Goal: Find specific page/section: Find specific page/section

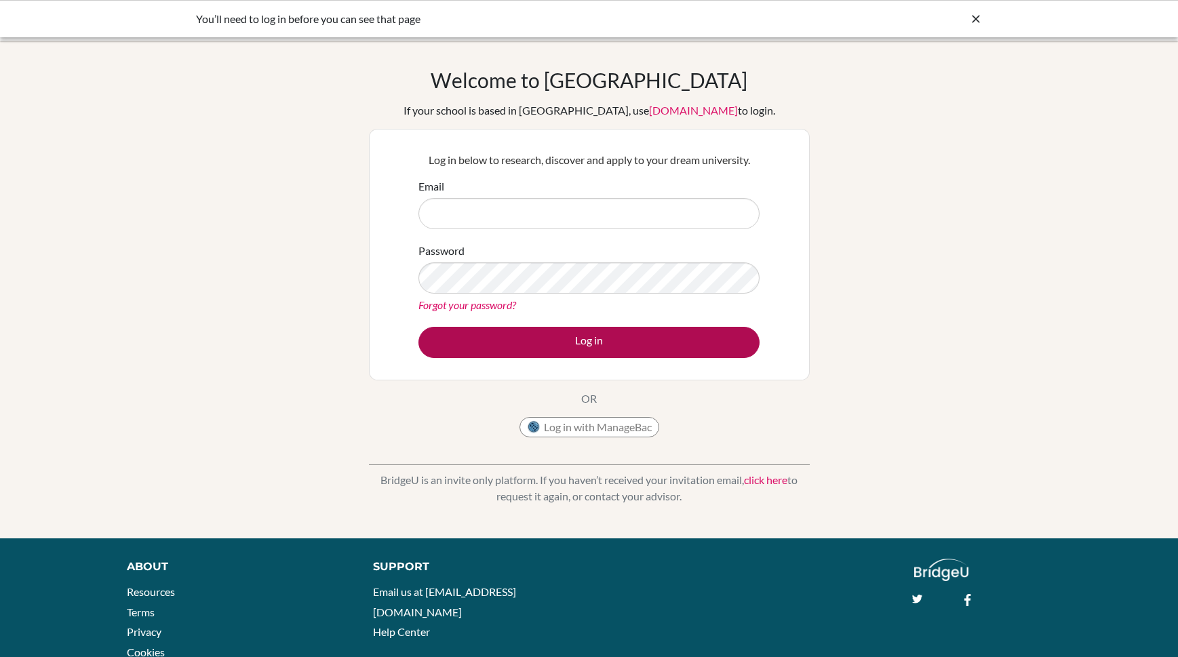
type input "[EMAIL_ADDRESS][DOMAIN_NAME]"
click at [589, 327] on button "Log in" at bounding box center [588, 342] width 341 height 31
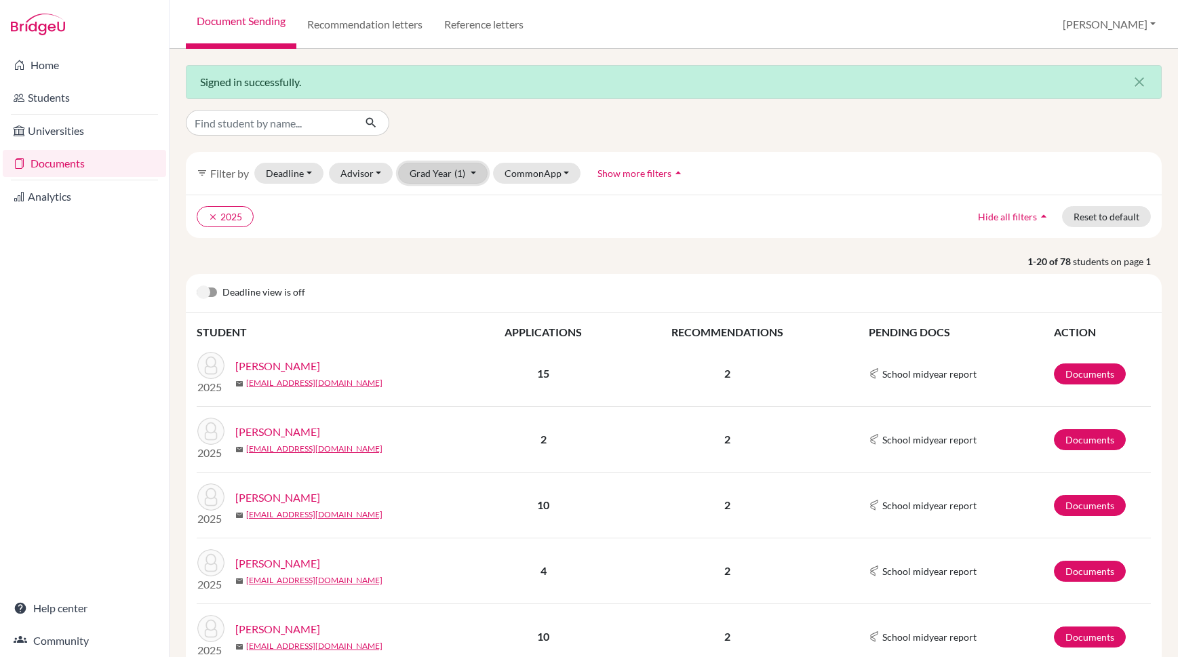
click at [442, 180] on button "Grad Year (1)" at bounding box center [443, 173] width 90 height 21
click at [604, 170] on span "Show more filters" at bounding box center [634, 173] width 74 height 12
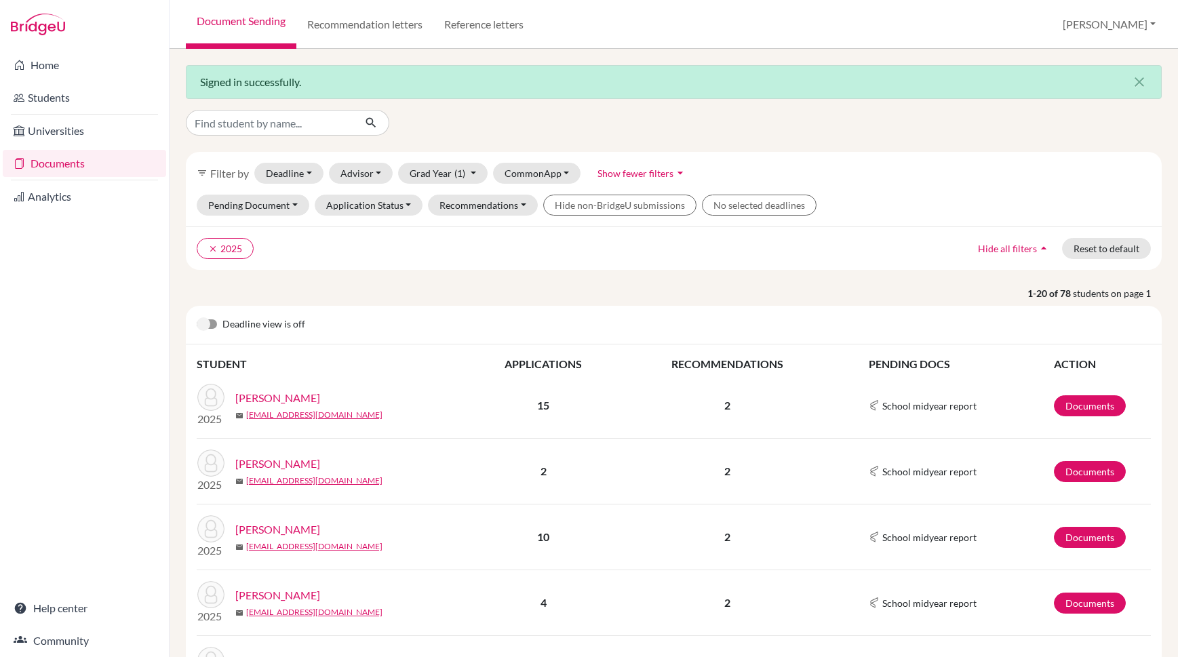
click at [648, 174] on span "Show fewer filters" at bounding box center [635, 173] width 76 height 12
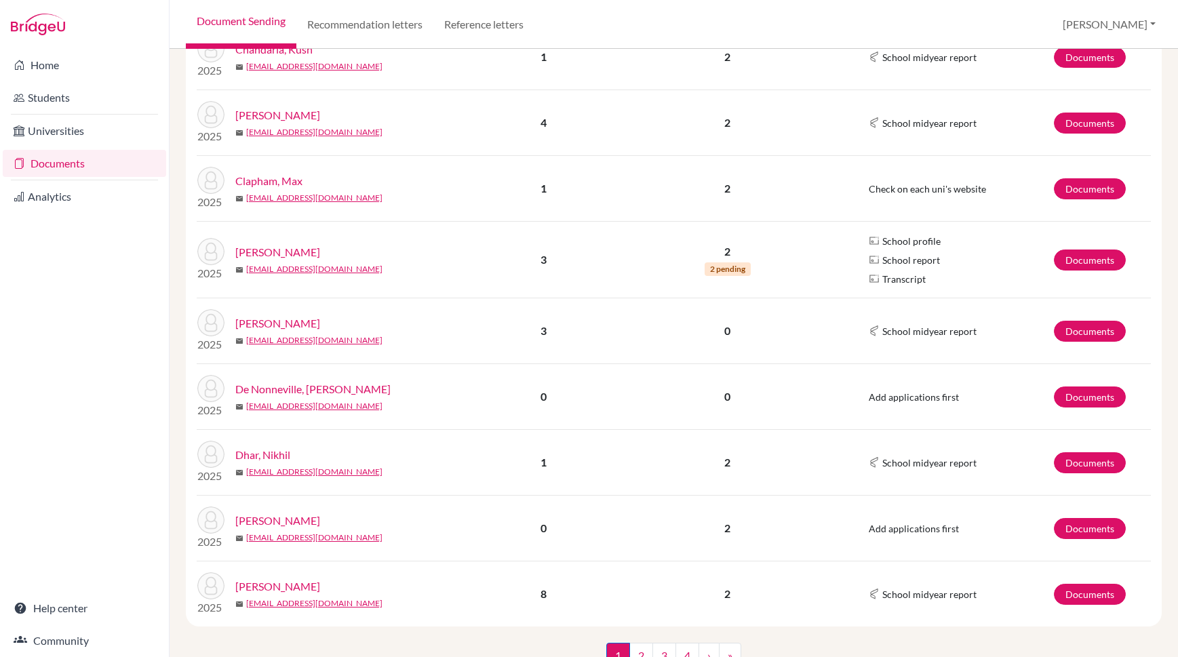
scroll to position [1095, 0]
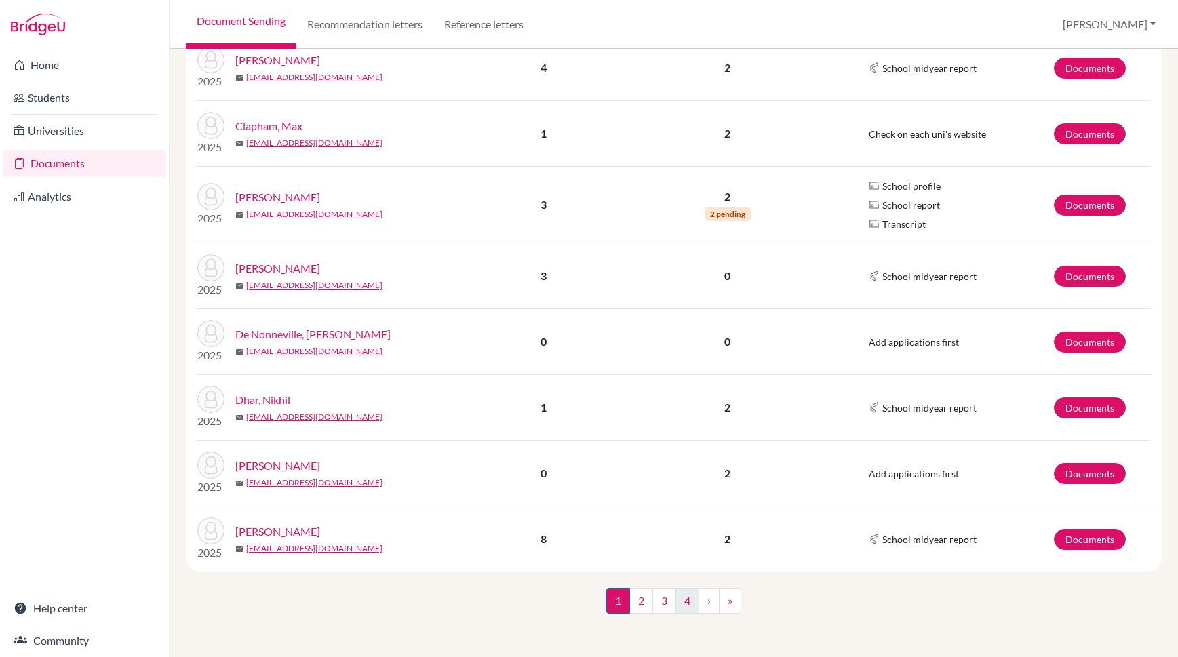
click at [694, 606] on link "4" at bounding box center [687, 601] width 24 height 26
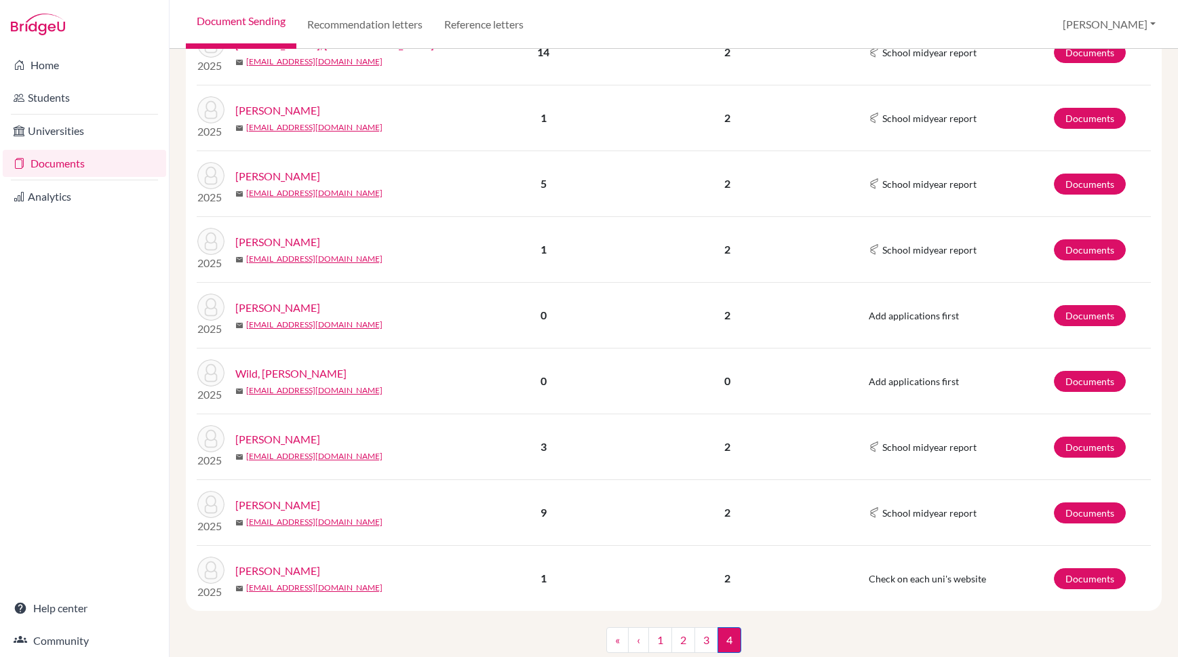
scroll to position [953, 0]
